Goal: Check status

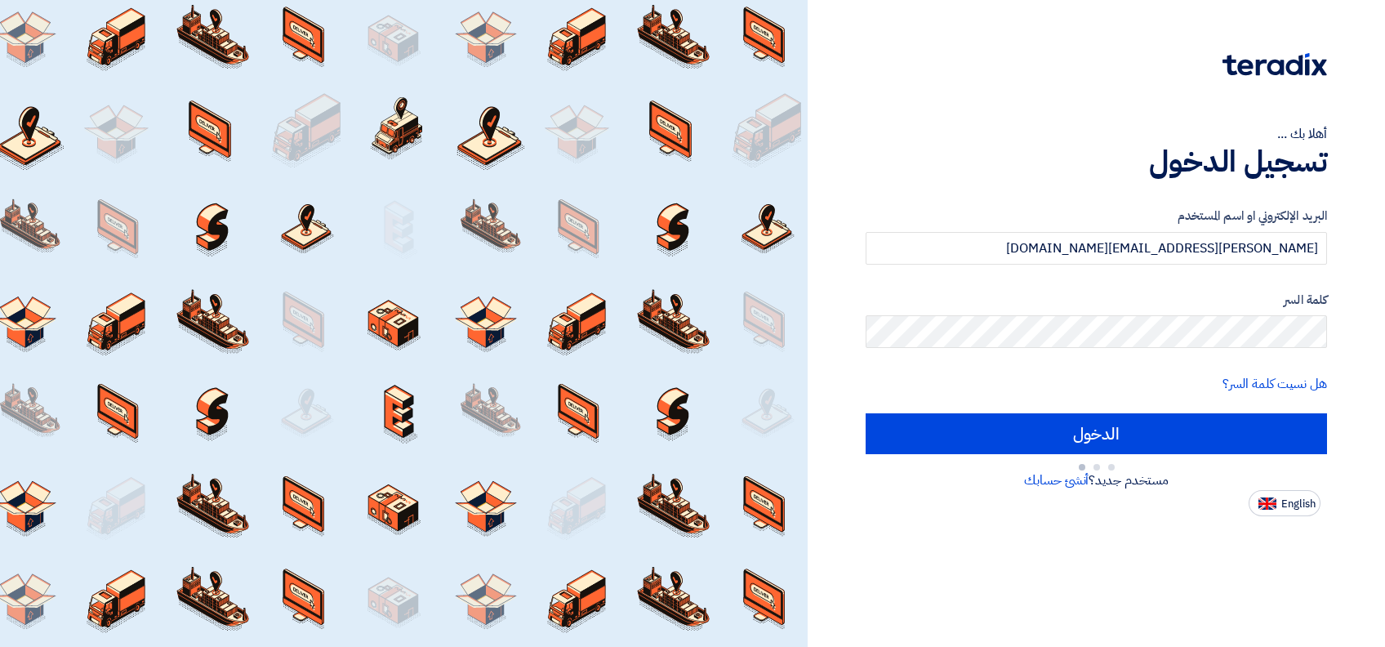
type input "Sign in"
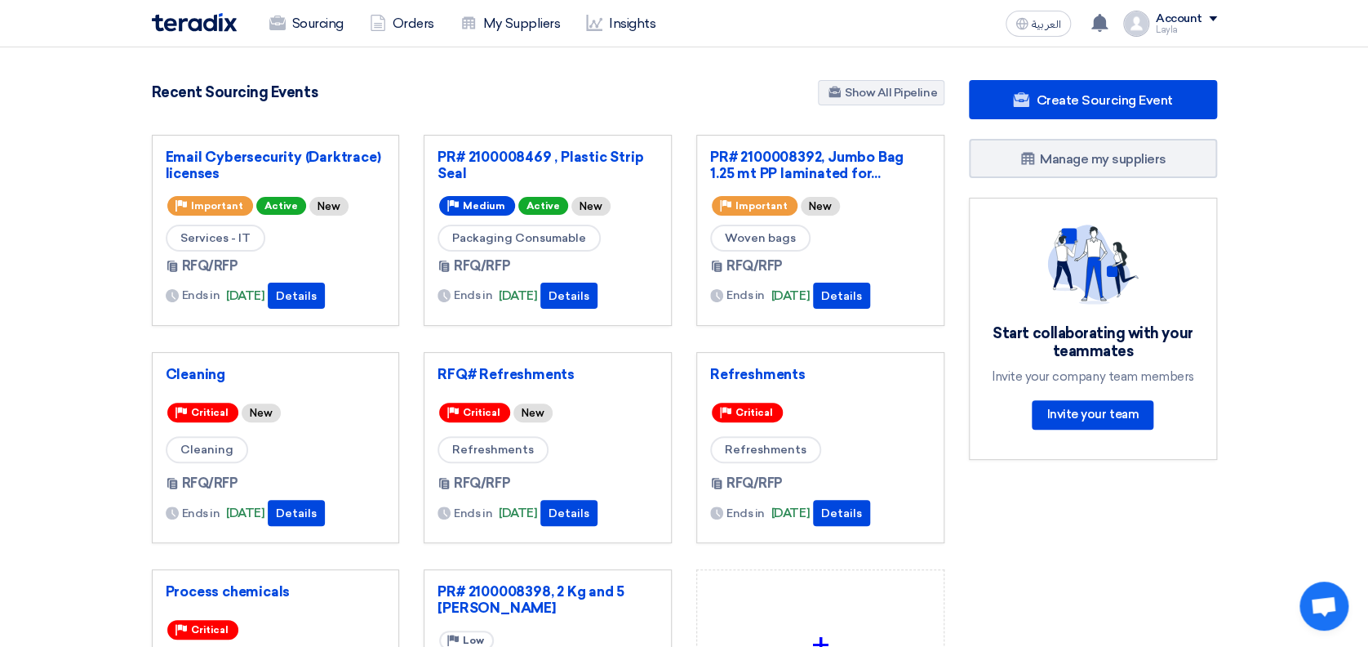
click at [287, 300] on div "Ends in [DATE] Details" at bounding box center [276, 295] width 220 height 26
click at [293, 297] on button "Details" at bounding box center [296, 295] width 57 height 26
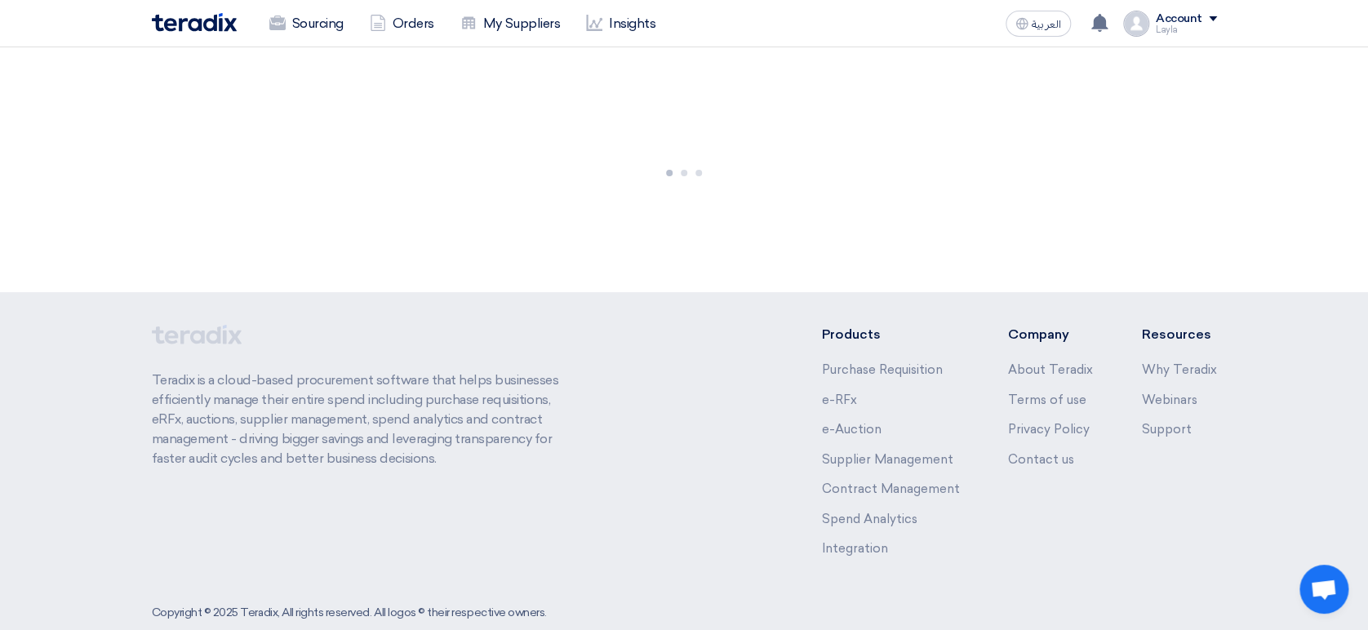
click at [1349, 158] on div at bounding box center [684, 169] width 1368 height 245
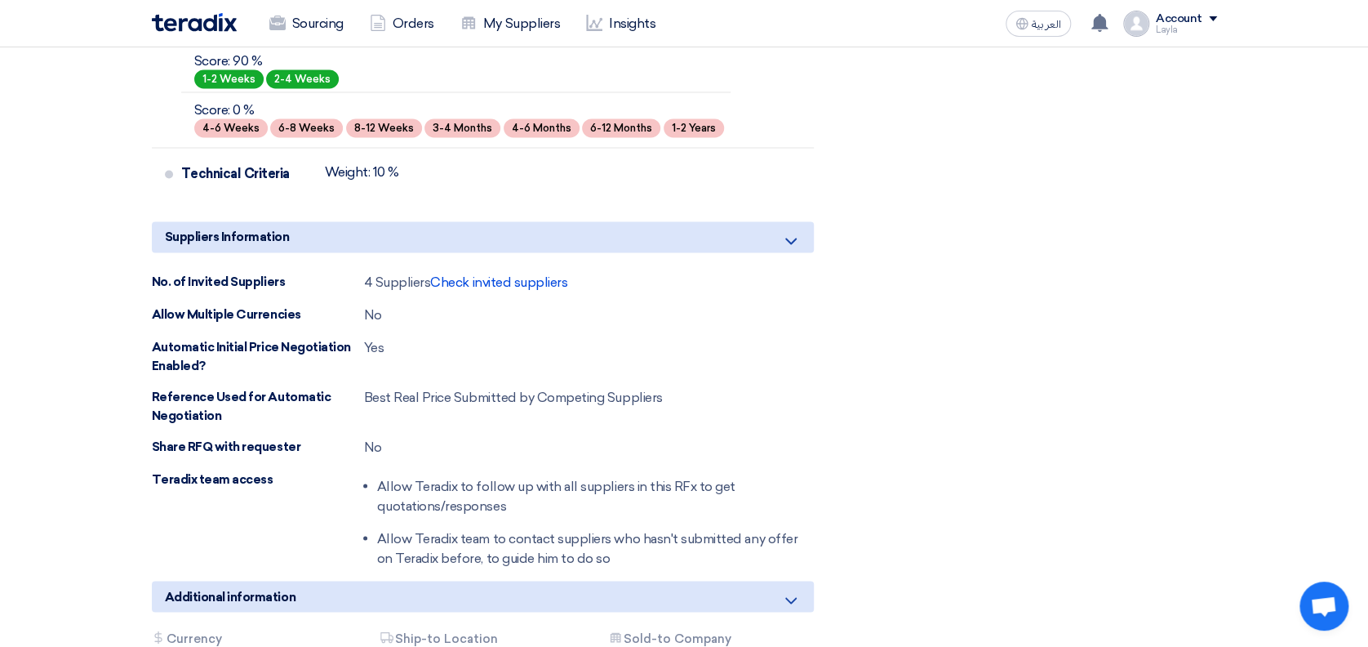
scroll to position [1415, 0]
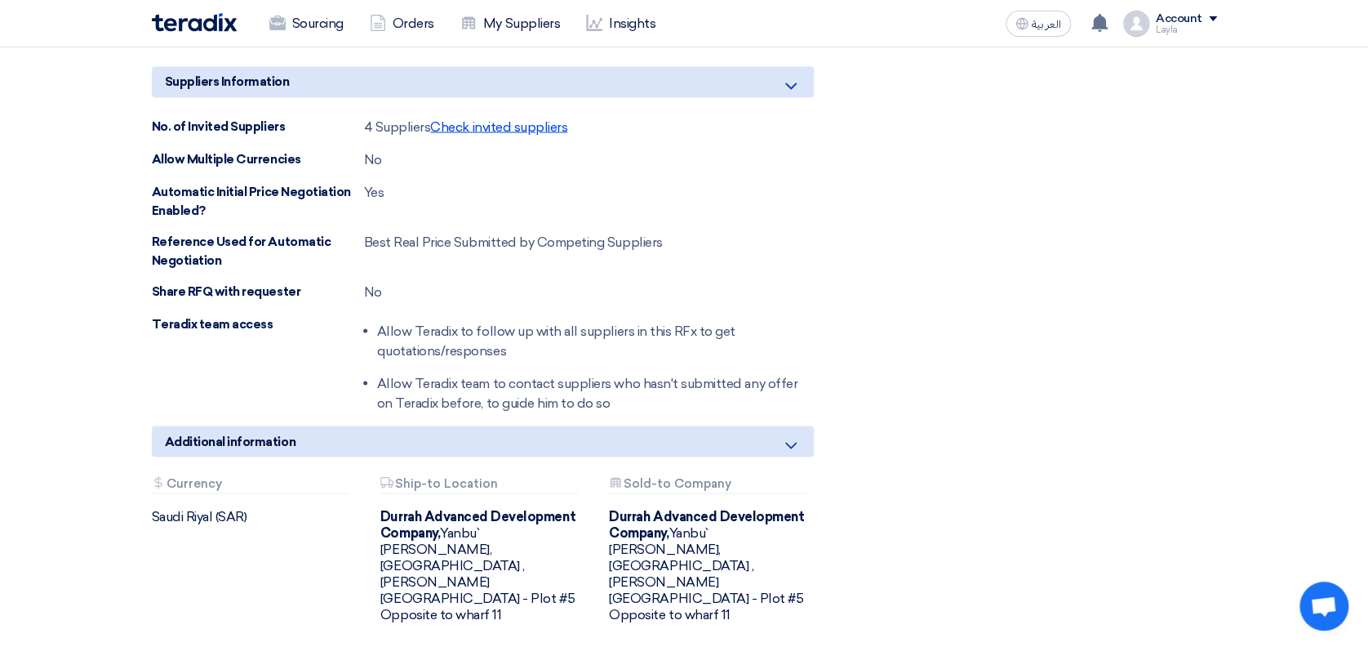
click at [528, 121] on span "Check invited suppliers" at bounding box center [498, 126] width 137 height 16
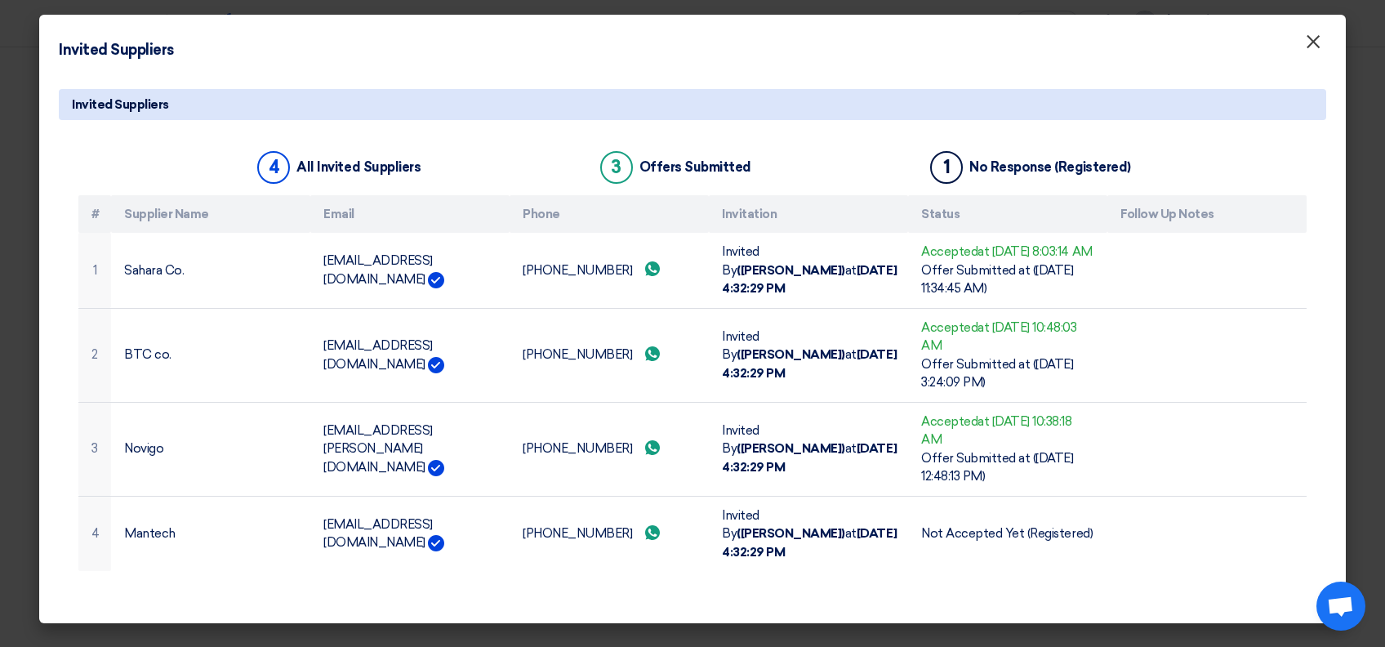
click at [1310, 47] on span "×" at bounding box center [1313, 45] width 16 height 33
